Goal: Information Seeking & Learning: Learn about a topic

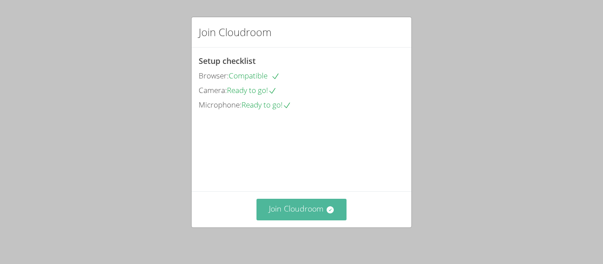
click at [296, 205] on button "Join Cloudroom" at bounding box center [301, 210] width 90 height 22
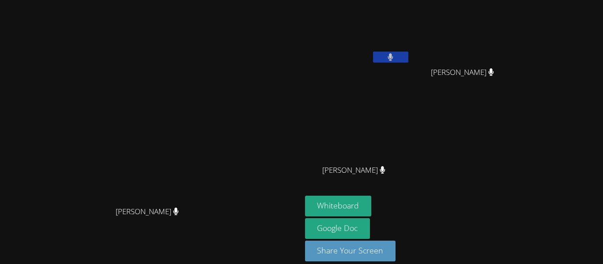
click at [408, 53] on button at bounding box center [390, 57] width 35 height 11
click at [395, 58] on icon at bounding box center [390, 57] width 9 height 8
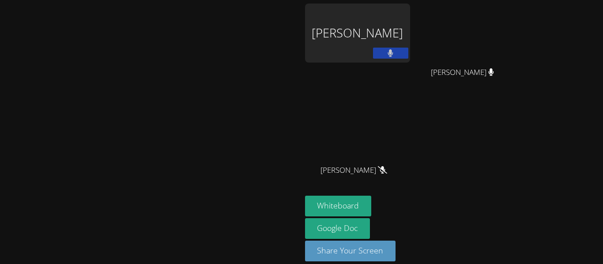
click at [408, 58] on button at bounding box center [390, 53] width 35 height 11
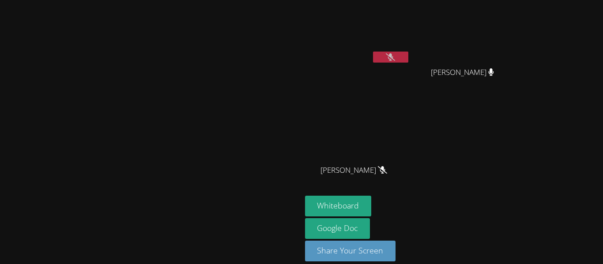
click at [395, 57] on icon at bounding box center [390, 57] width 9 height 8
click at [408, 56] on button at bounding box center [390, 57] width 35 height 11
click at [395, 56] on icon at bounding box center [390, 57] width 9 height 8
click at [408, 56] on button at bounding box center [390, 57] width 35 height 11
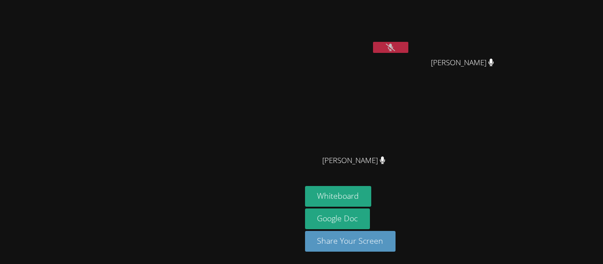
click at [395, 49] on icon at bounding box center [390, 48] width 9 height 8
click at [215, 40] on video at bounding box center [150, 110] width 132 height 166
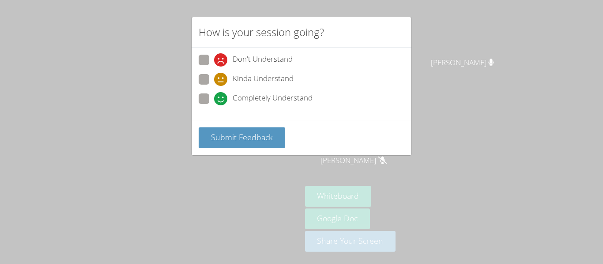
click at [214, 105] on span at bounding box center [214, 105] width 0 height 0
click at [214, 101] on input "Completely Understand" at bounding box center [218, 98] width 8 height 8
radio input "true"
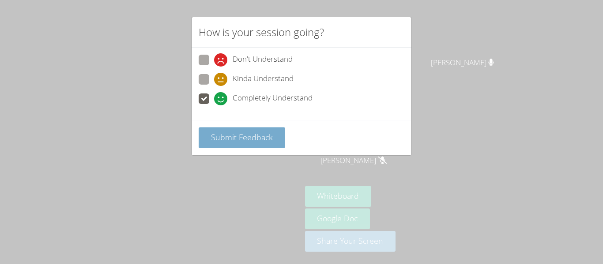
click at [229, 132] on span "Submit Feedback" at bounding box center [242, 137] width 62 height 11
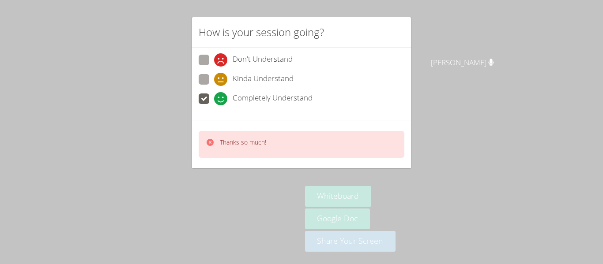
click at [224, 144] on p "Thanks so much!" at bounding box center [243, 142] width 46 height 9
click at [210, 147] on video at bounding box center [150, 110] width 132 height 166
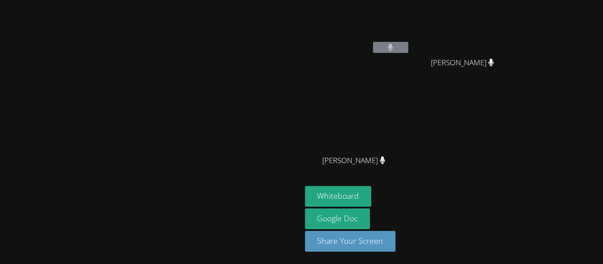
click at [401, 257] on div "Whiteboard Google Doc Share Your Screen" at bounding box center [412, 222] width 214 height 73
click at [494, 64] on icon at bounding box center [491, 63] width 5 height 8
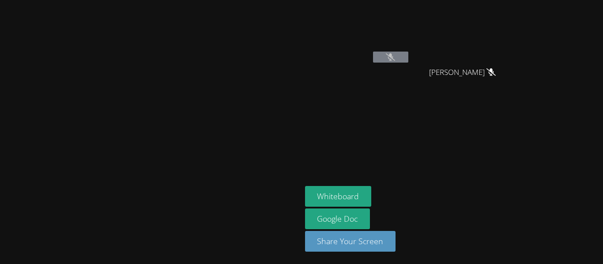
scroll to position [0, 0]
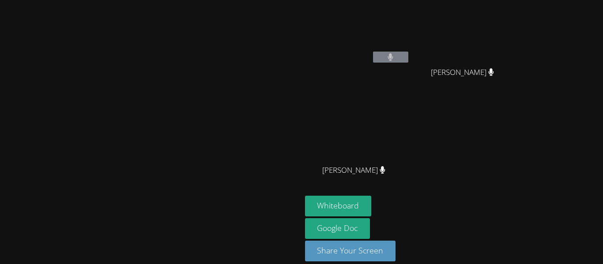
click at [393, 56] on icon at bounding box center [391, 57] width 6 height 8
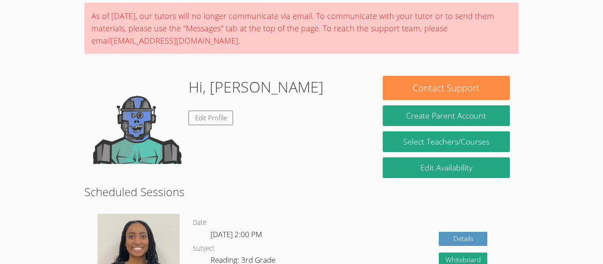
scroll to position [37, 0]
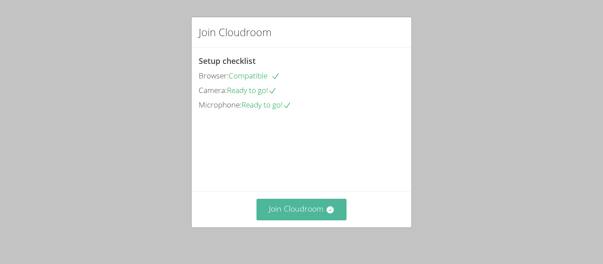
click at [301, 218] on button "Join Cloudroom" at bounding box center [301, 210] width 90 height 22
